Goal: Browse casually

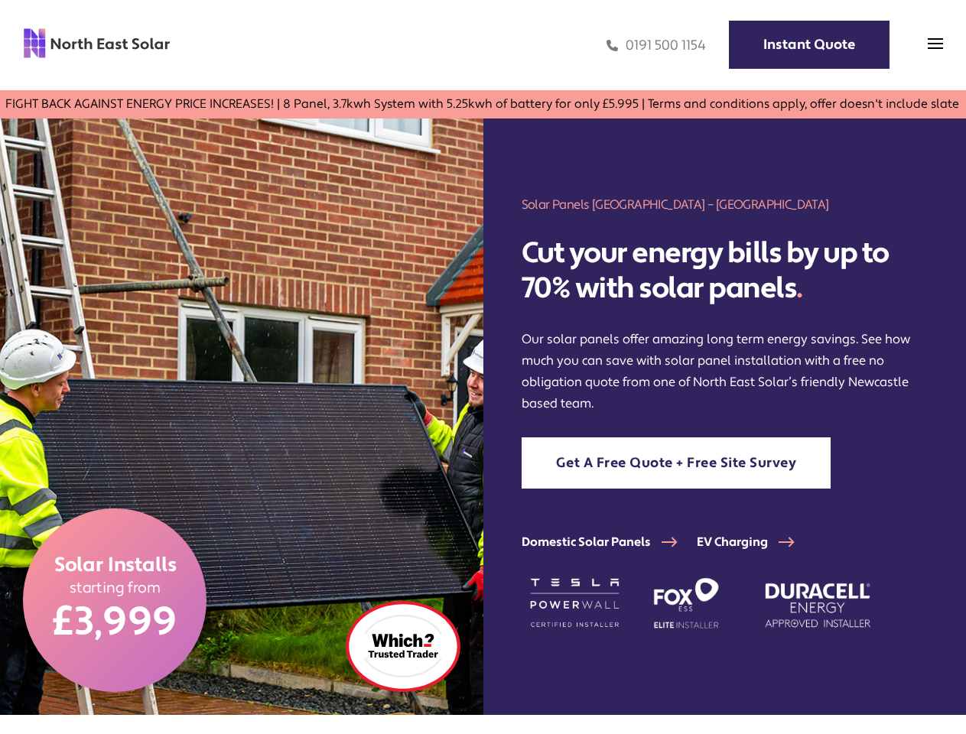
click at [483, 367] on img at bounding box center [242, 417] width 484 height 597
click at [936, 45] on img at bounding box center [935, 43] width 15 height 15
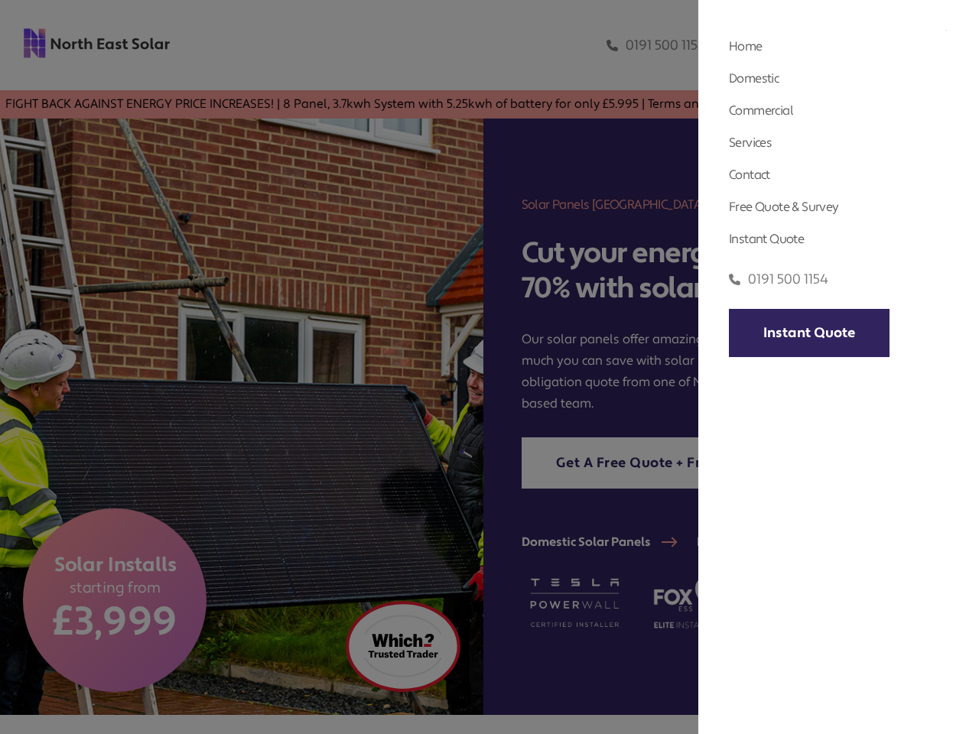
click at [936, 47] on div at bounding box center [483, 367] width 966 height 734
